Goal: Task Accomplishment & Management: Complete application form

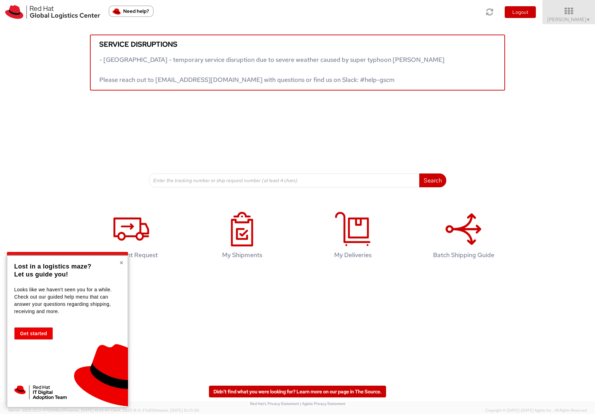
click at [121, 264] on button "×" at bounding box center [121, 262] width 4 height 7
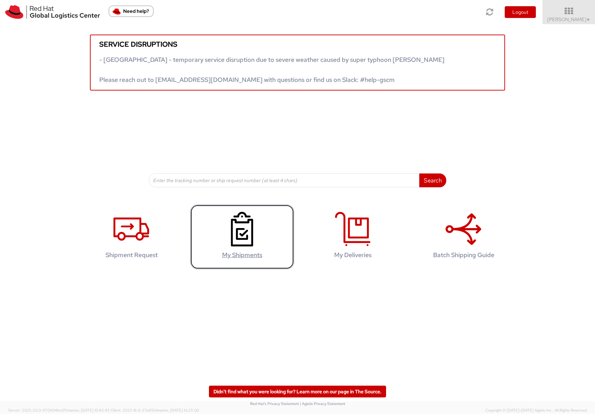
click at [238, 250] on link "My Shipments" at bounding box center [242, 237] width 104 height 65
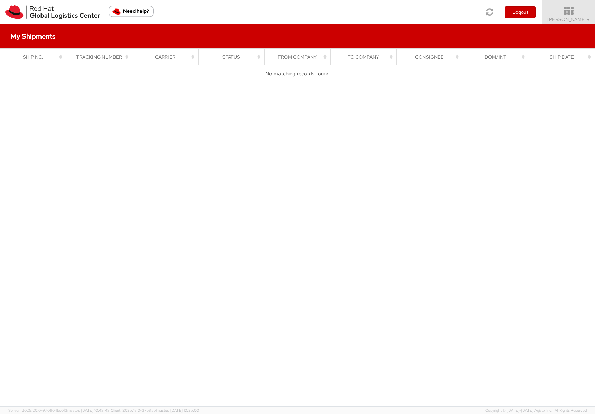
click at [562, 15] on icon at bounding box center [569, 11] width 61 height 10
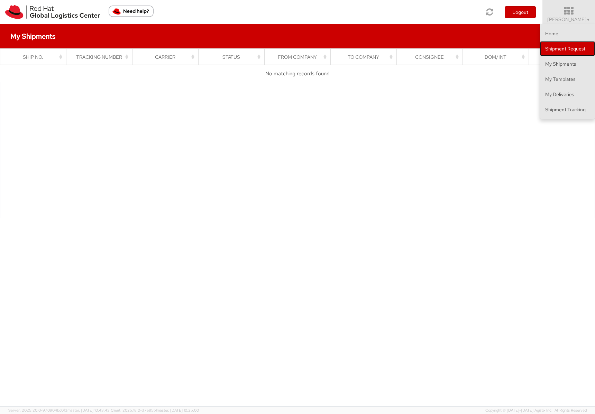
click at [563, 47] on link "Shipment Request" at bounding box center [567, 48] width 55 height 15
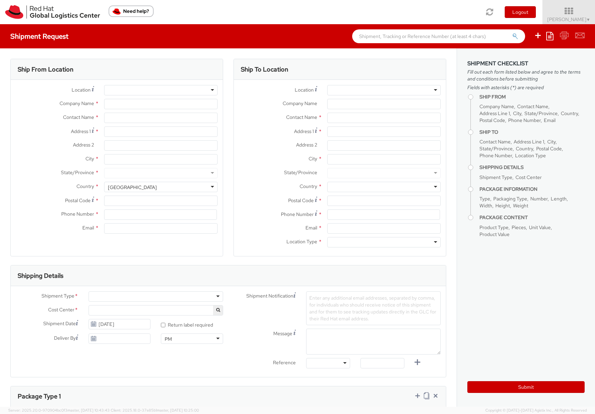
select select
select select "375"
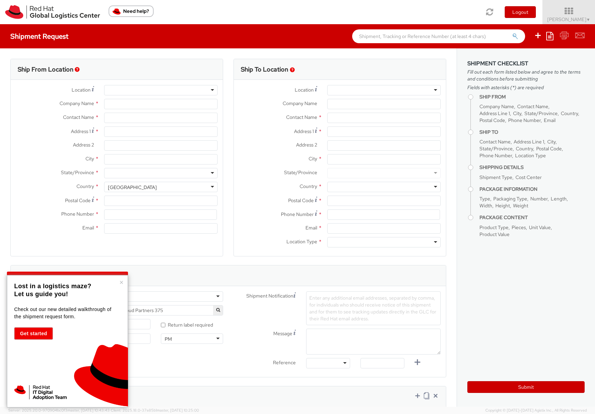
click at [124, 92] on div at bounding box center [160, 90] width 113 height 10
click at [129, 90] on div at bounding box center [160, 90] width 113 height 10
type input "Red Hat"
type input "[PERSON_NAME]"
type input "19197544189"
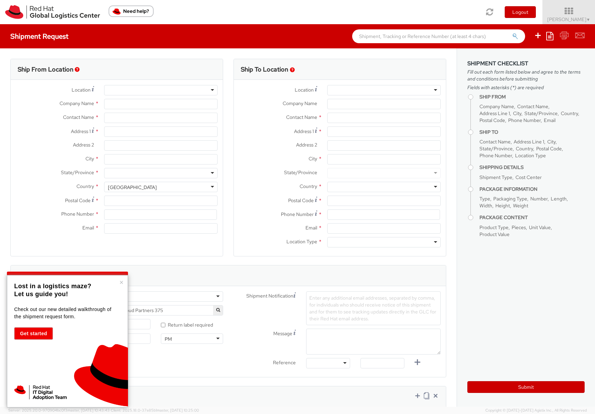
type input "[EMAIL_ADDRESS][DOMAIN_NAME]"
click at [213, 89] on div at bounding box center [160, 90] width 113 height 10
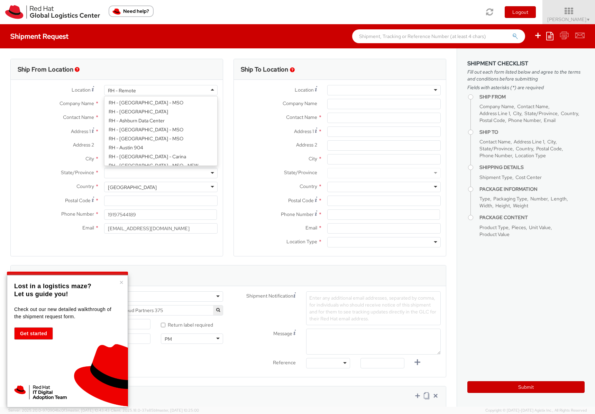
scroll to position [898, 0]
click at [130, 159] on div "Location * RH - Remote RH - Remote RH - [GEOGRAPHIC_DATA] - [GEOGRAPHIC_DATA] […" at bounding box center [117, 161] width 212 height 152
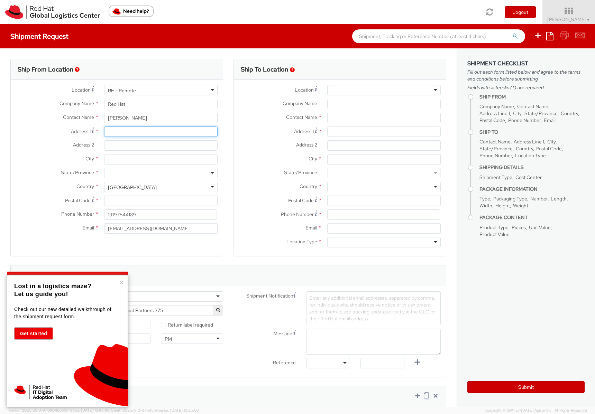
click at [127, 129] on input "Address 1 *" at bounding box center [160, 132] width 113 height 10
type input "[STREET_ADDRESS][PERSON_NAME]"
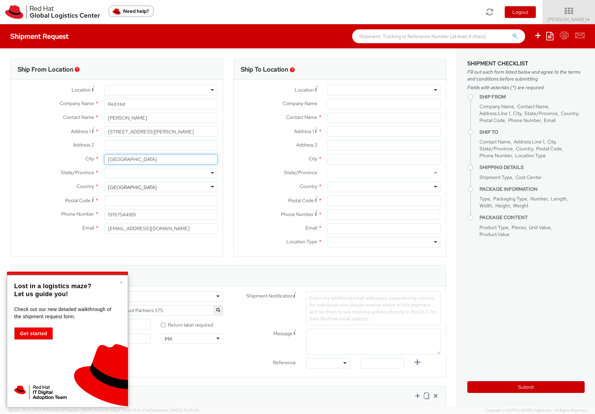
type input "[GEOGRAPHIC_DATA]"
type input "NC"
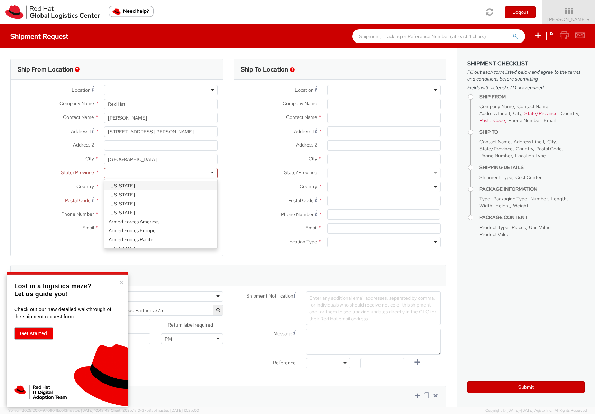
click at [140, 171] on div at bounding box center [160, 173] width 113 height 10
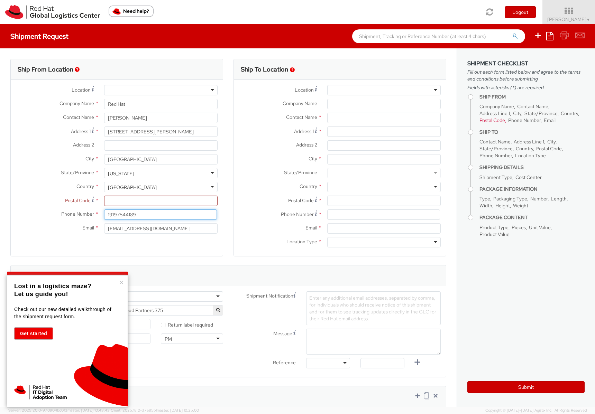
click at [129, 209] on div "Location * [GEOGRAPHIC_DATA] - [GEOGRAPHIC_DATA] - [GEOGRAPHIC_DATA] [GEOGRAPHI…" at bounding box center [117, 161] width 212 height 152
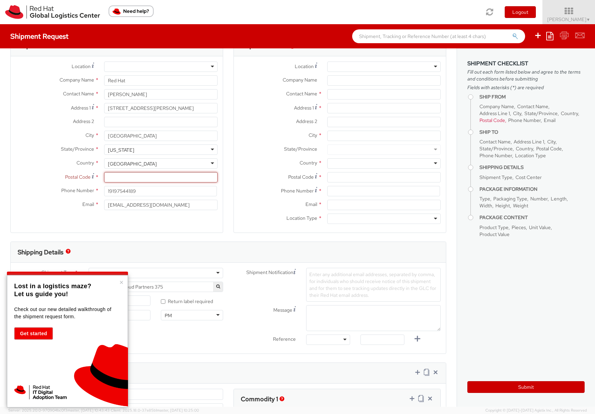
click at [131, 176] on input "Postal Code *" at bounding box center [160, 177] width 113 height 10
type input "27616"
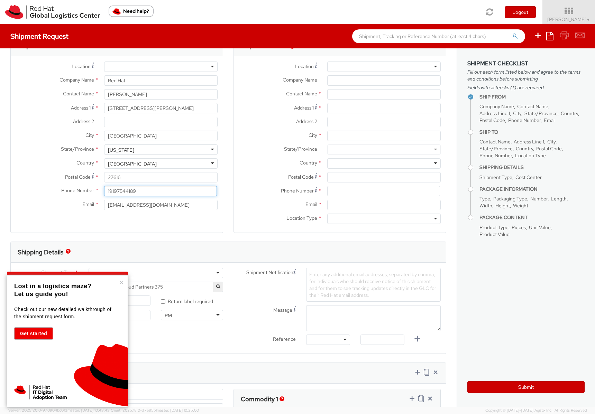
drag, startPoint x: 139, startPoint y: 190, endPoint x: 98, endPoint y: 193, distance: 41.3
click at [98, 193] on div "Phone Number * 19197544189" at bounding box center [117, 191] width 212 height 10
type input "19196057196"
click at [131, 222] on div "Ship From Location Location * [GEOGRAPHIC_DATA] - [GEOGRAPHIC_DATA] - [GEOGRAPH…" at bounding box center [116, 134] width 213 height 198
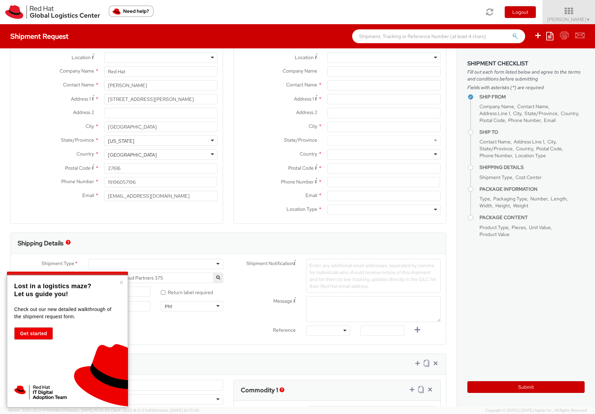
scroll to position [20, 0]
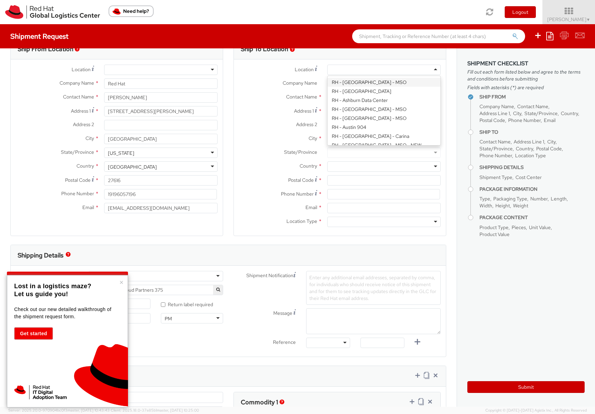
click at [424, 71] on div at bounding box center [383, 70] width 113 height 10
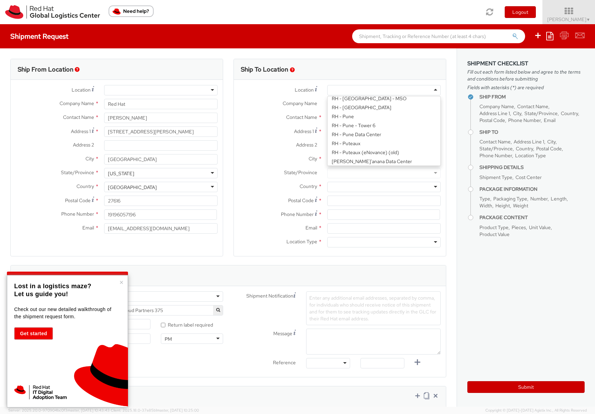
scroll to position [916, 0]
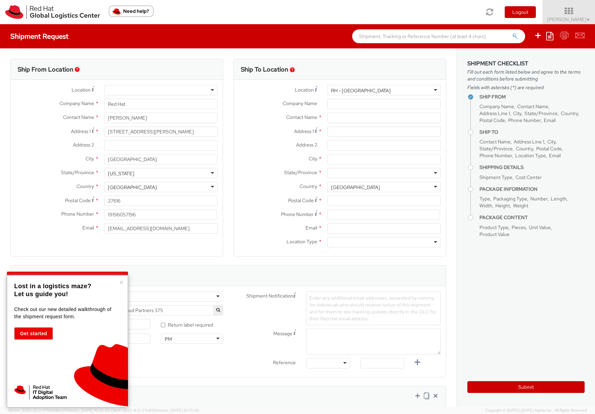
type input "Red Hat, Inc."
type input "[STREET_ADDRESS]"
type input "RALEIGH"
type input "27601"
type input "[PHONE_NUMBER]"
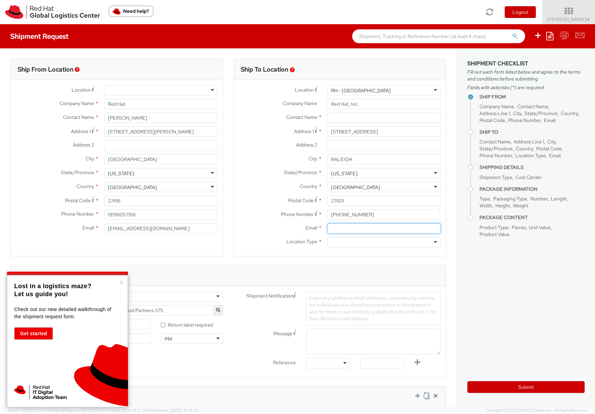
click at [348, 230] on input "Email *" at bounding box center [383, 228] width 113 height 10
type input "[EMAIL_ADDRESS][DOMAIN_NAME]"
click at [416, 241] on div at bounding box center [383, 242] width 113 height 10
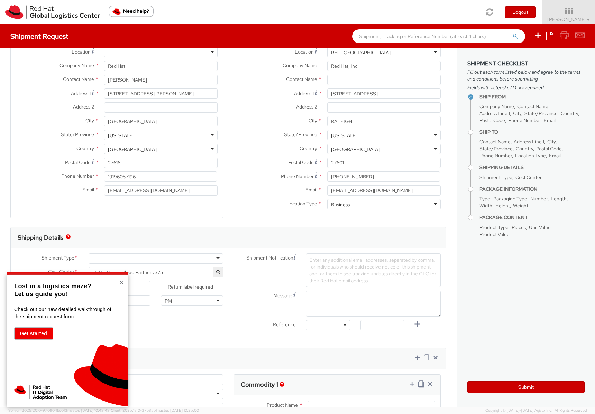
click at [122, 283] on button "×" at bounding box center [121, 282] width 4 height 7
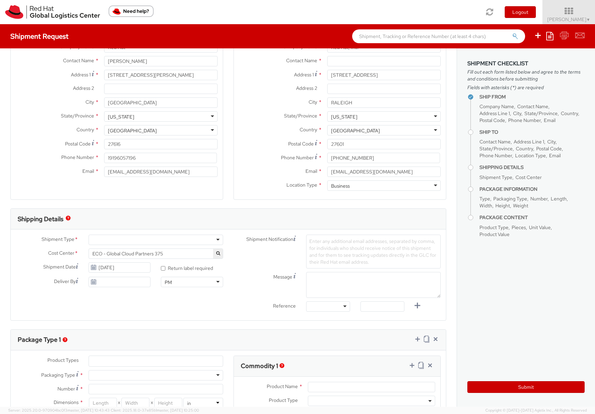
scroll to position [0, 0]
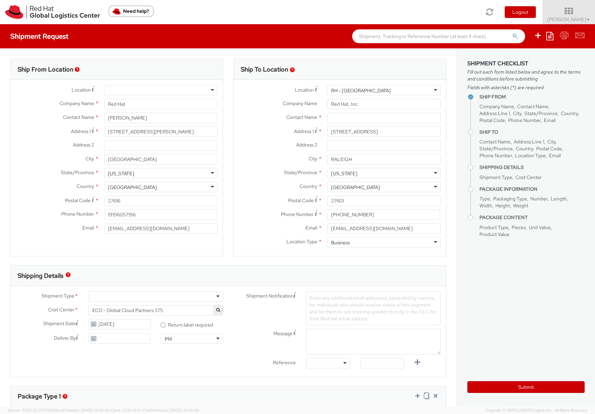
click at [216, 298] on div at bounding box center [156, 297] width 135 height 10
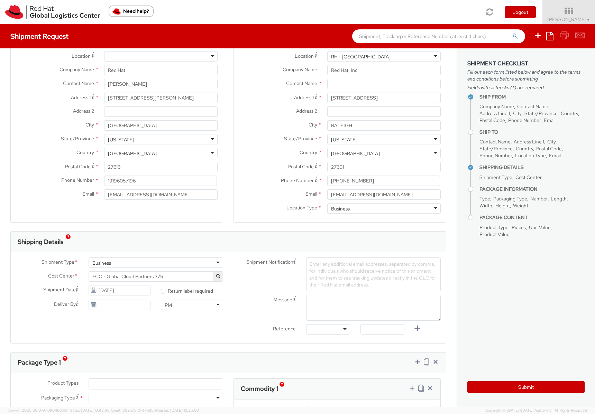
scroll to position [38, 0]
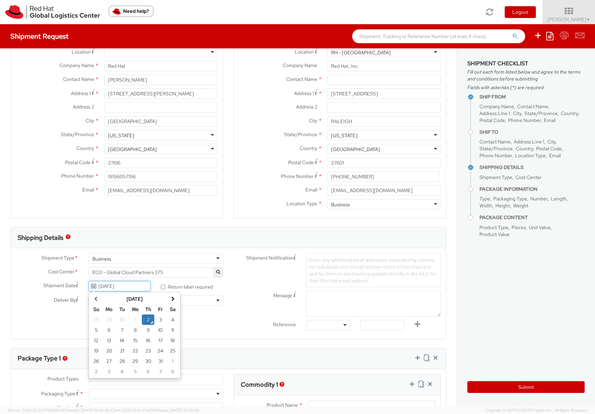
click at [110, 288] on input "[DATE]" at bounding box center [120, 286] width 62 height 10
click at [158, 320] on td "3" at bounding box center [160, 320] width 12 height 10
type input "[DATE]"
click at [98, 303] on input "[DATE]" at bounding box center [120, 301] width 62 height 10
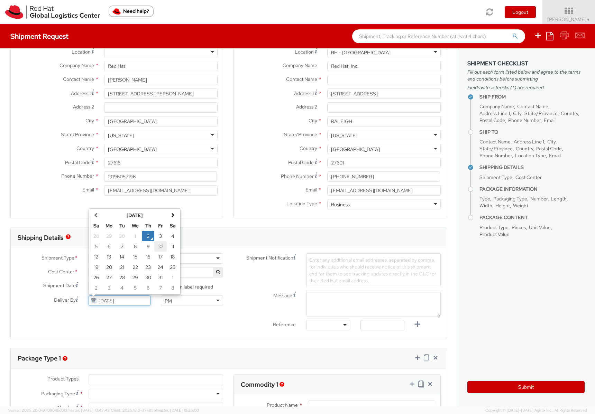
click at [161, 247] on td "10" at bounding box center [160, 246] width 12 height 10
type input "[DATE]"
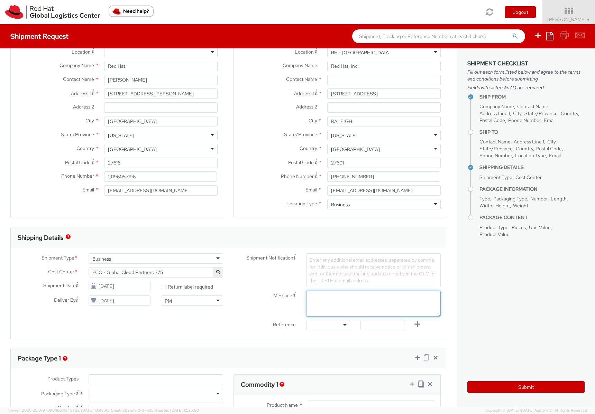
click at [350, 299] on textarea "Message" at bounding box center [373, 304] width 135 height 26
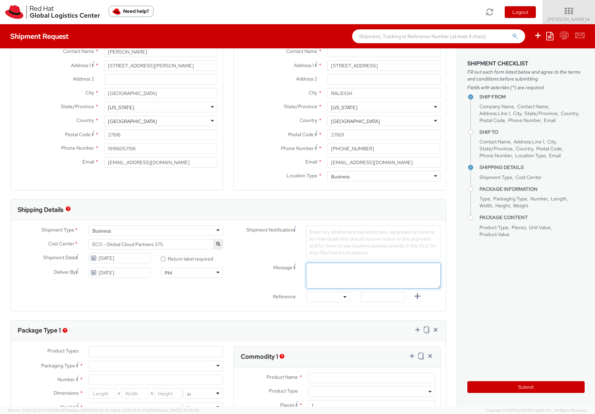
scroll to position [162, 0]
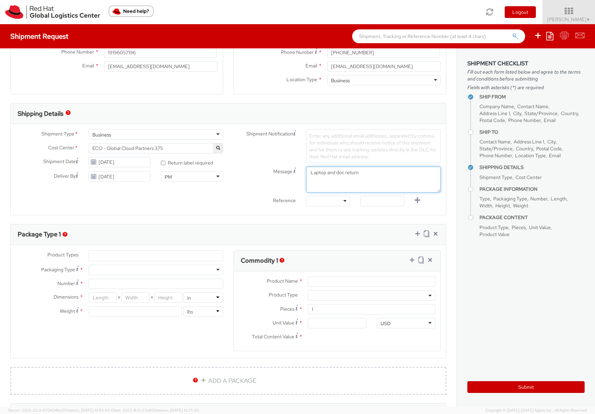
type textarea "Laptop and doc return"
click at [343, 202] on div at bounding box center [328, 201] width 44 height 10
click at [269, 217] on div "Ship From Location Location * [GEOGRAPHIC_DATA] - [GEOGRAPHIC_DATA] - [GEOGRAPH…" at bounding box center [228, 193] width 457 height 614
click at [151, 257] on ul at bounding box center [156, 256] width 134 height 10
click at [69, 318] on div "Dimensions * X X in cm Weight * lbs kgs" at bounding box center [120, 307] width 218 height 28
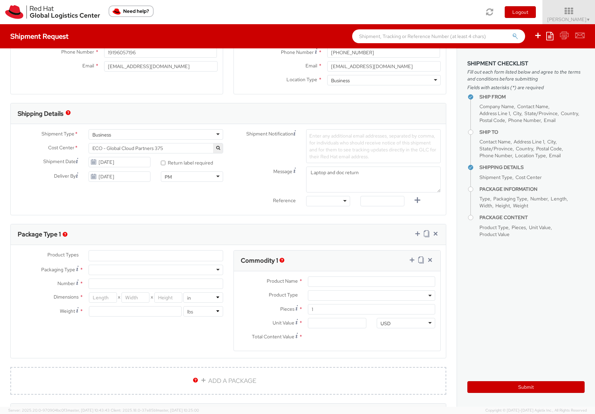
click at [128, 273] on div at bounding box center [156, 270] width 135 height 10
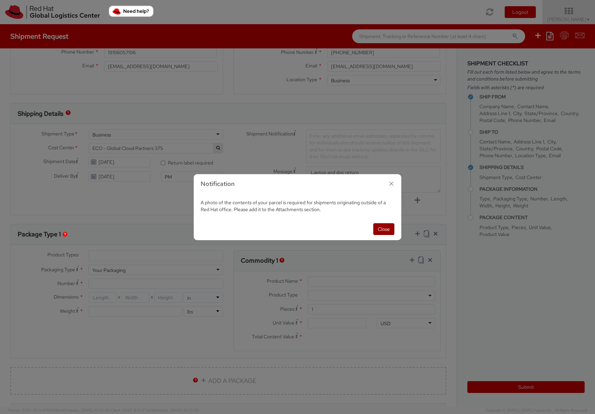
click at [380, 231] on button "Close" at bounding box center [383, 229] width 21 height 12
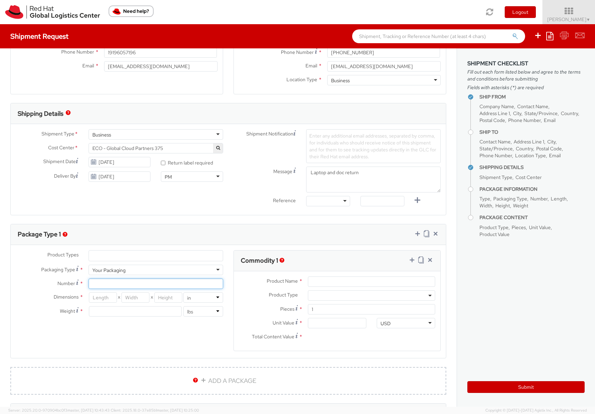
click at [205, 281] on input "Number *" at bounding box center [156, 284] width 135 height 10
